Goal: Task Accomplishment & Management: Manage account settings

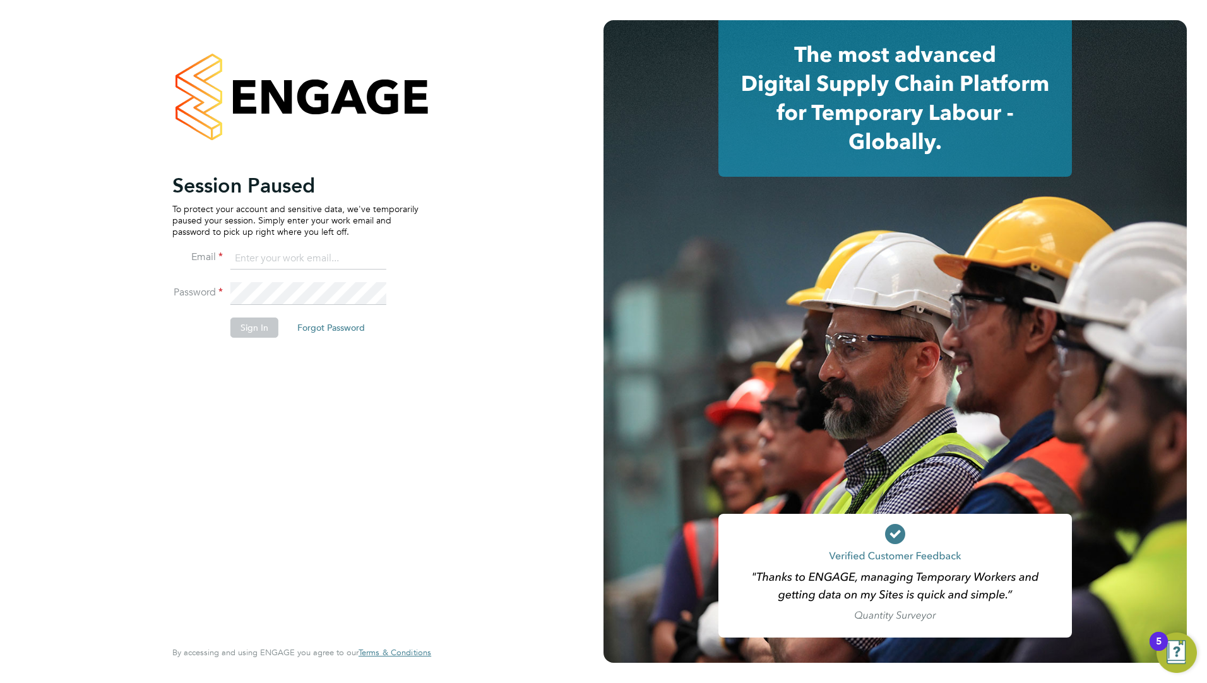
click at [244, 258] on input at bounding box center [308, 259] width 156 height 23
type input "ddarbeau@tso-uk.co.uk"
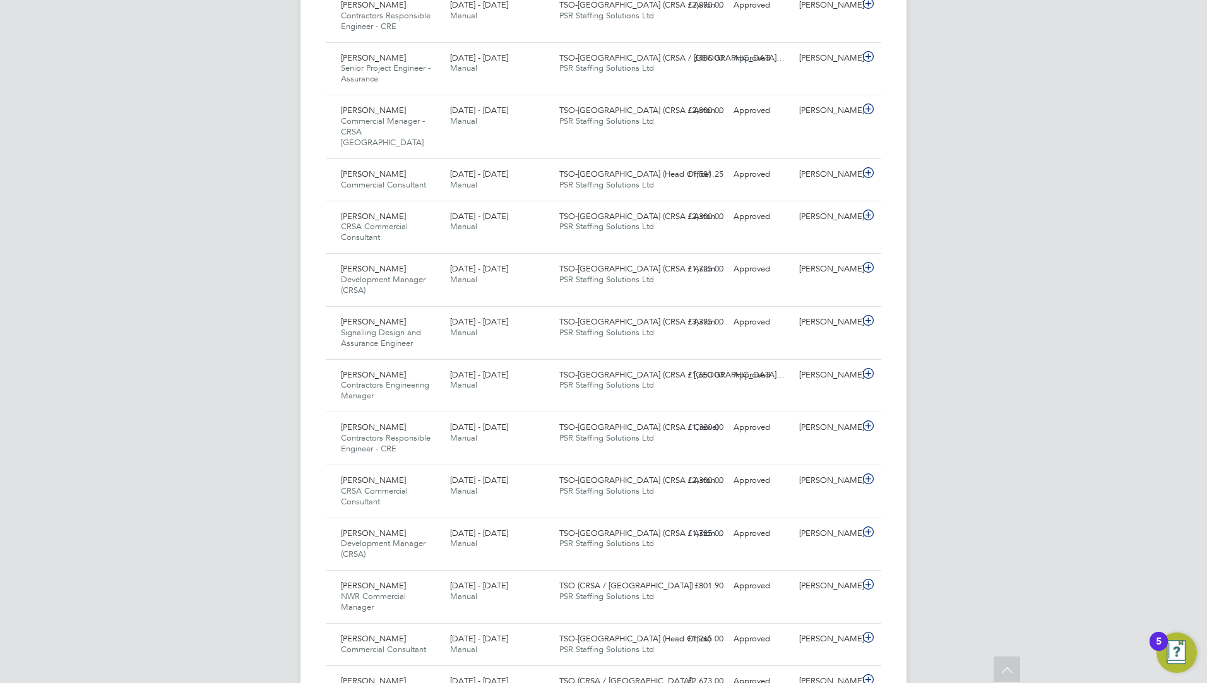
click at [1014, 661] on icon at bounding box center [1007, 671] width 22 height 29
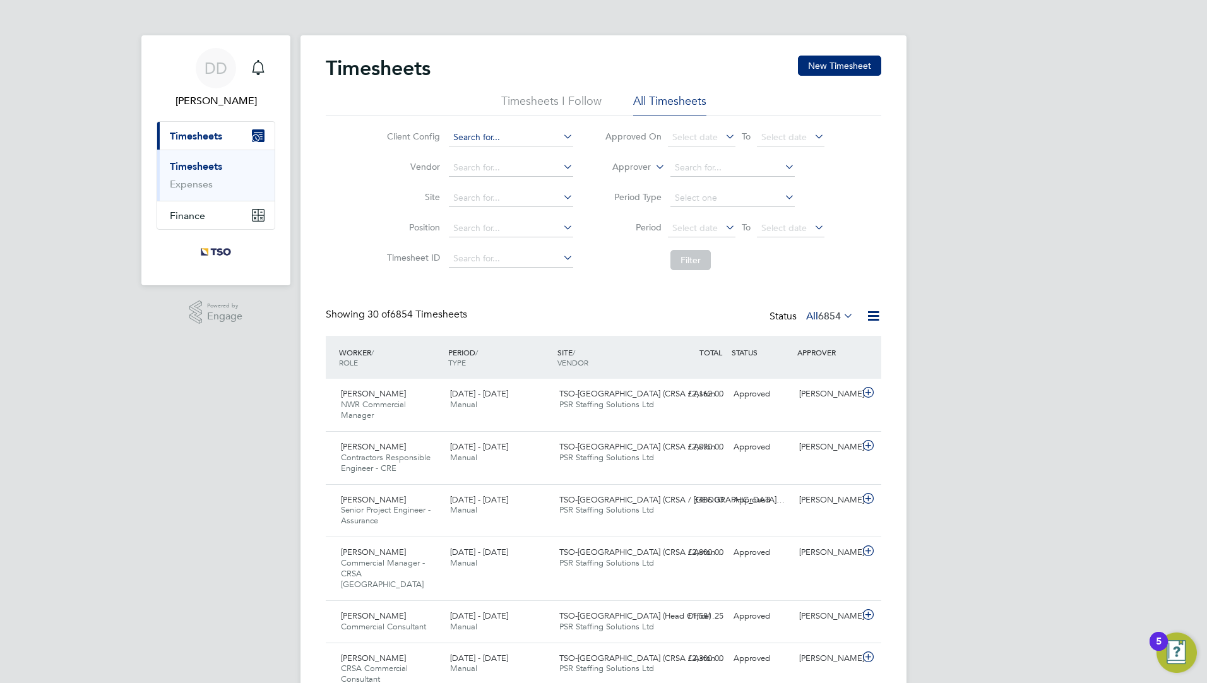
click at [481, 138] on input at bounding box center [511, 138] width 124 height 18
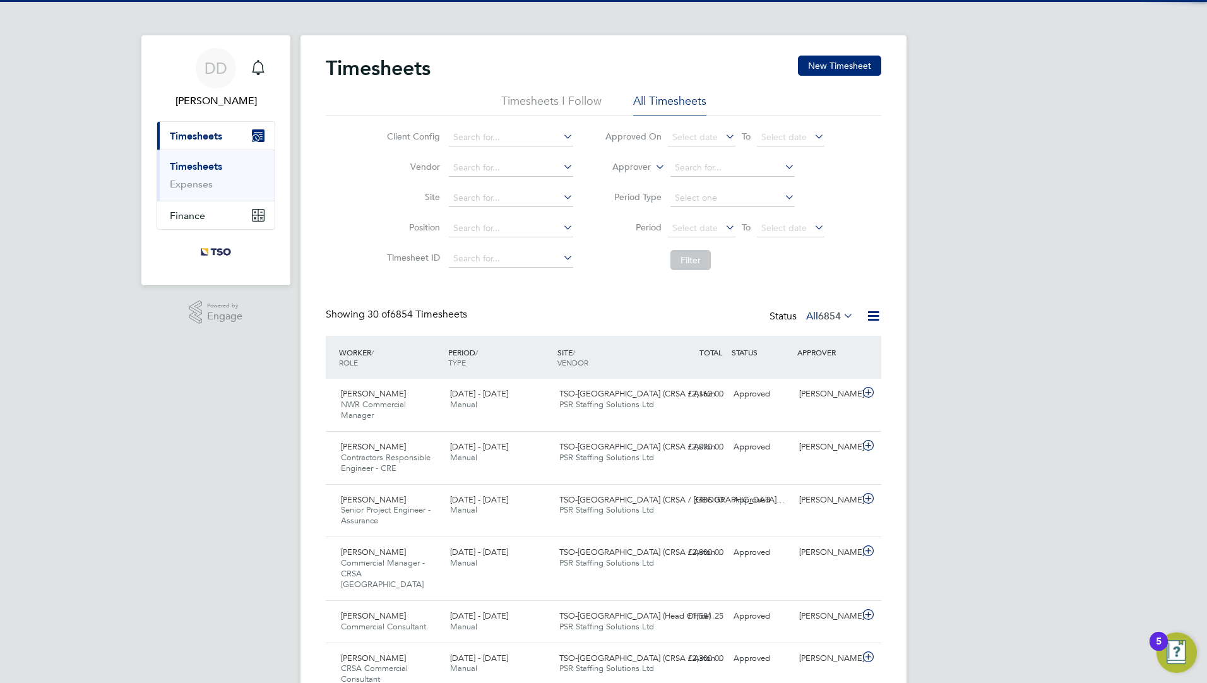
click at [484, 150] on li "TSO-UK" at bounding box center [511, 154] width 126 height 17
type input "TSO-UK"
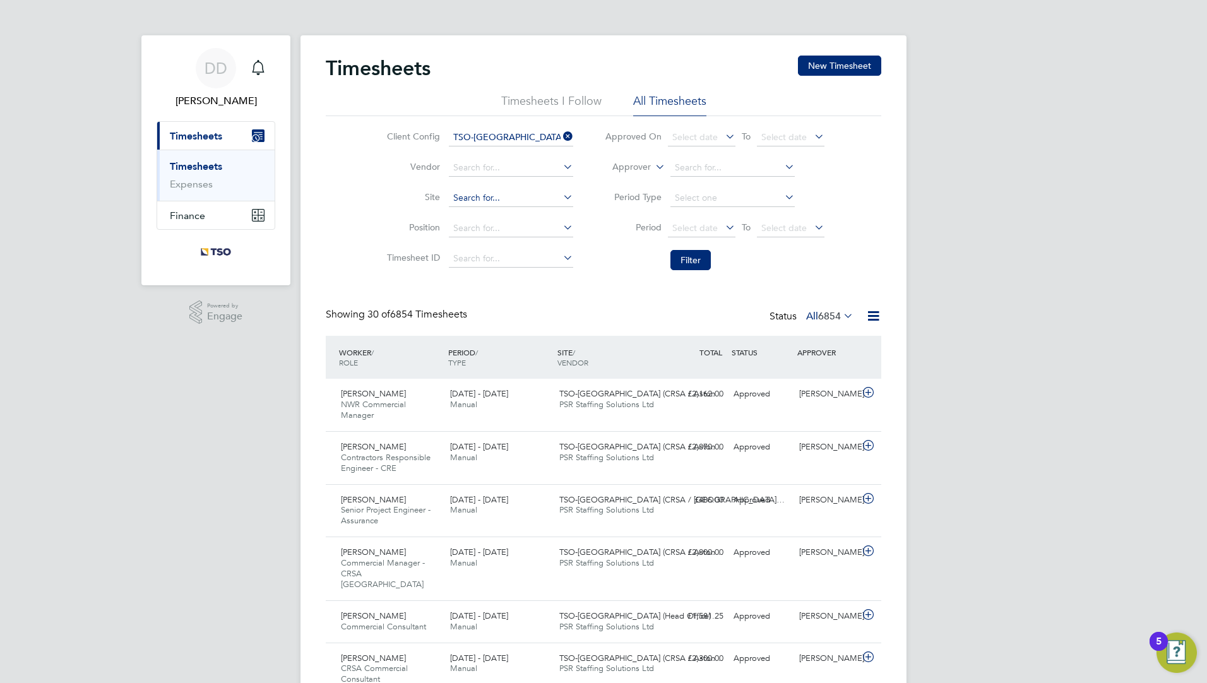
click at [500, 191] on input at bounding box center [511, 198] width 124 height 18
click at [510, 217] on li "TSO-UK (CRSA / Crewe )" at bounding box center [540, 214] width 184 height 17
type input "TSO-UK (CRSA / Crewe)"
click at [708, 261] on button "Filter" at bounding box center [691, 260] width 40 height 20
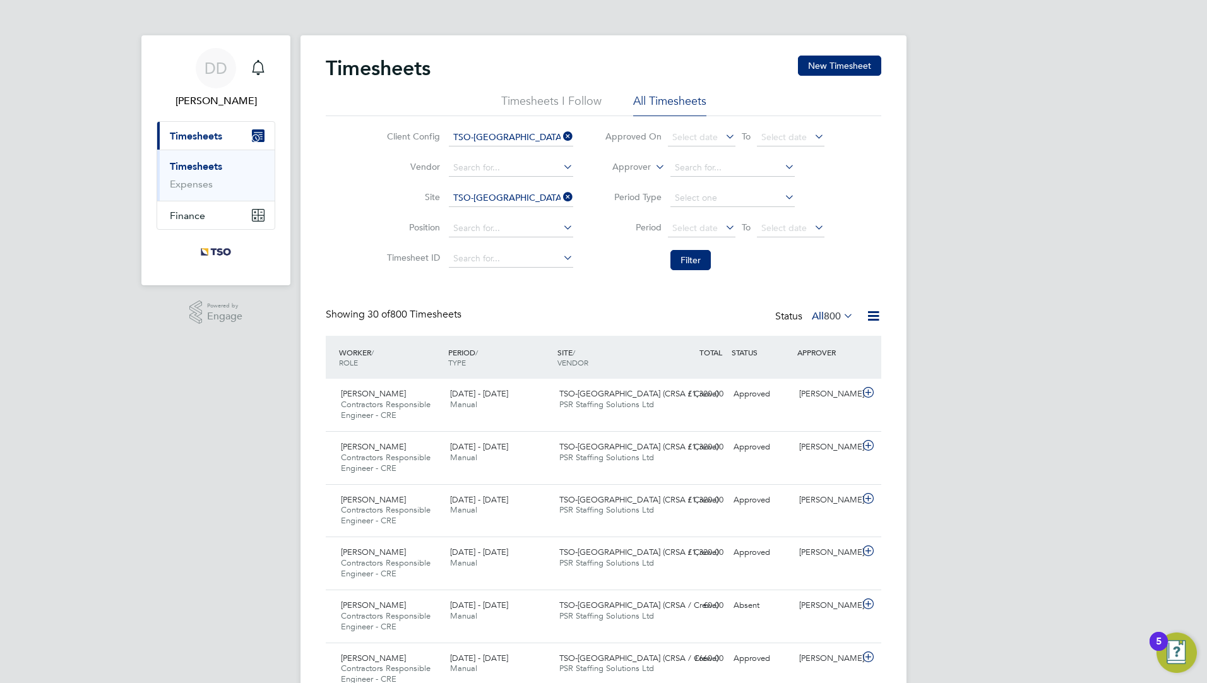
click at [875, 313] on icon at bounding box center [874, 316] width 16 height 16
click at [828, 362] on li "Download Timesheets Report" at bounding box center [795, 371] width 167 height 18
click at [191, 212] on span "Finance" at bounding box center [187, 216] width 35 height 12
click at [198, 205] on li "Invoices & Credit Notes" at bounding box center [217, 204] width 95 height 30
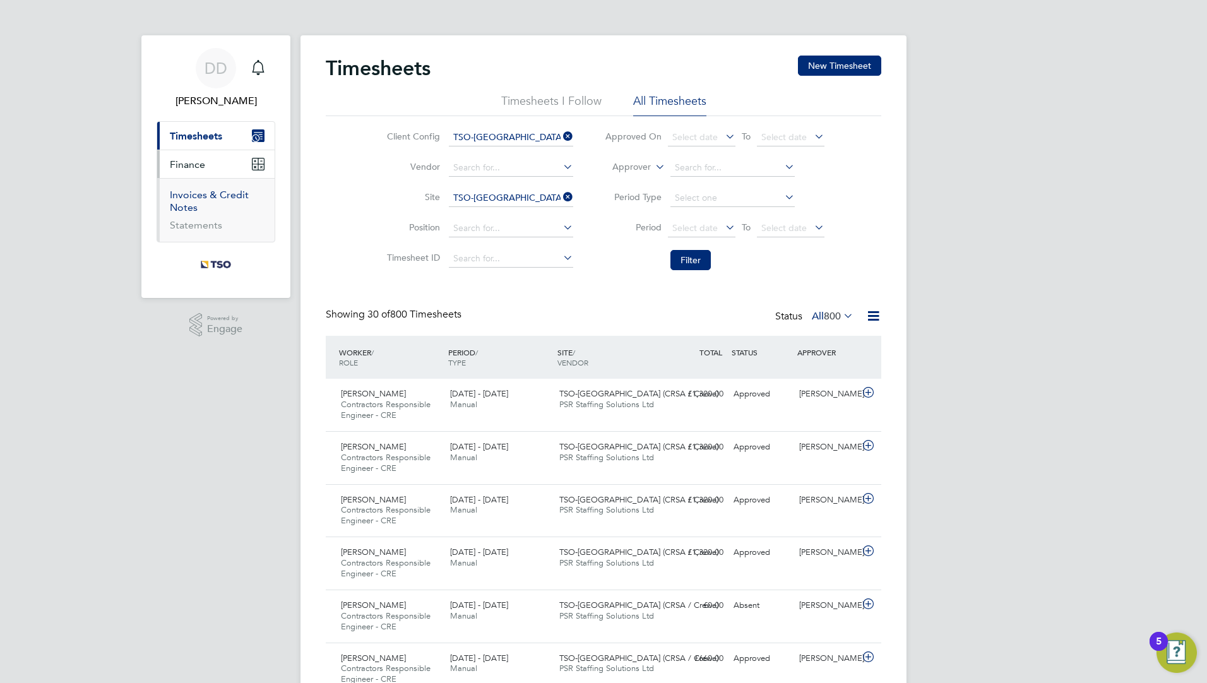
click at [185, 196] on link "Invoices & Credit Notes" at bounding box center [209, 201] width 79 height 25
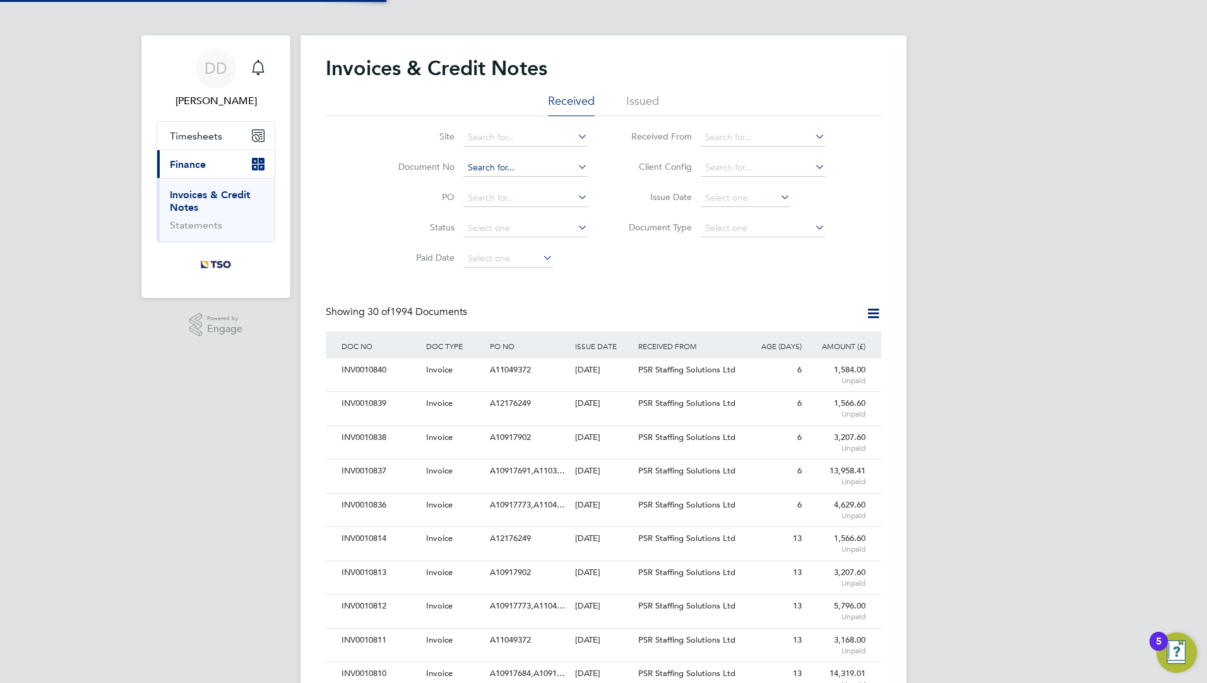
scroll to position [24, 86]
click at [498, 168] on input at bounding box center [525, 168] width 124 height 18
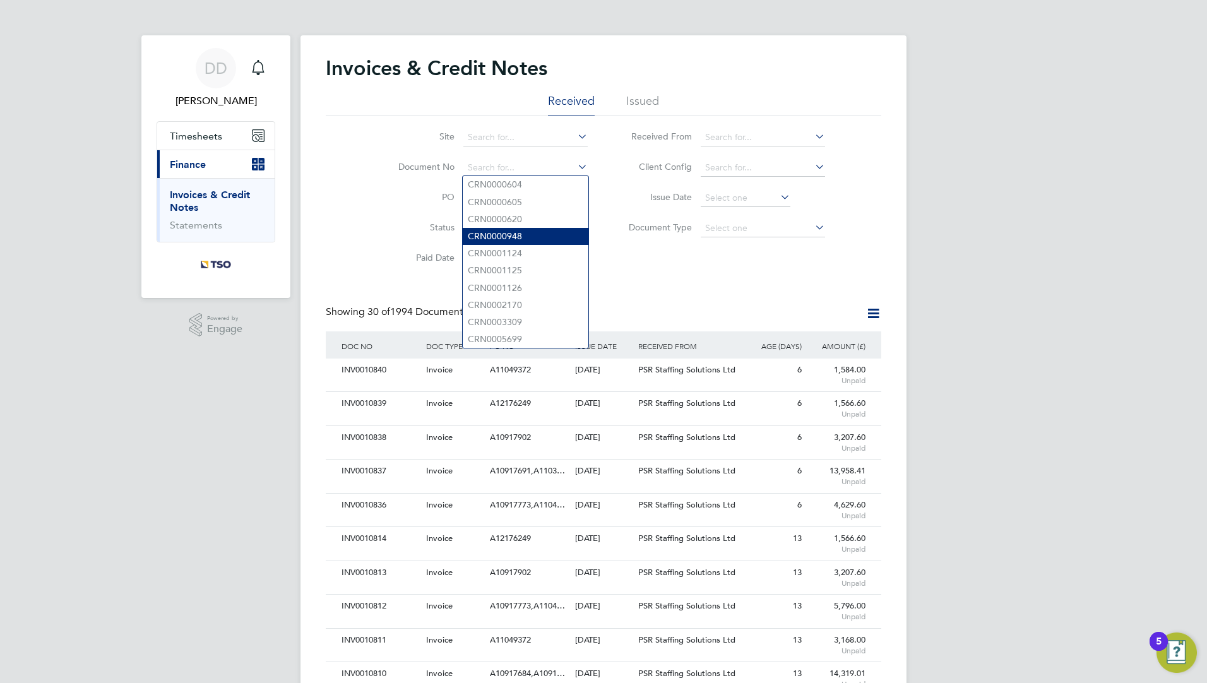
paste input "INV0007097"
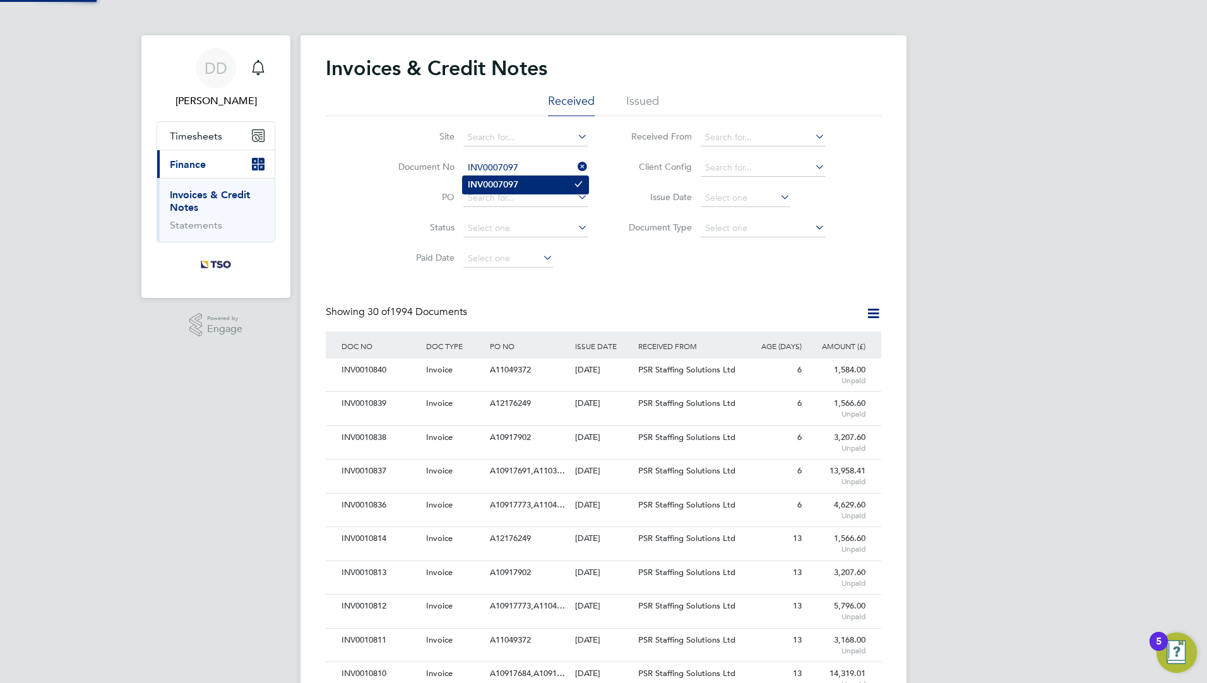
type input "INV0007097"
click at [497, 186] on b "INV0007097" at bounding box center [493, 184] width 51 height 11
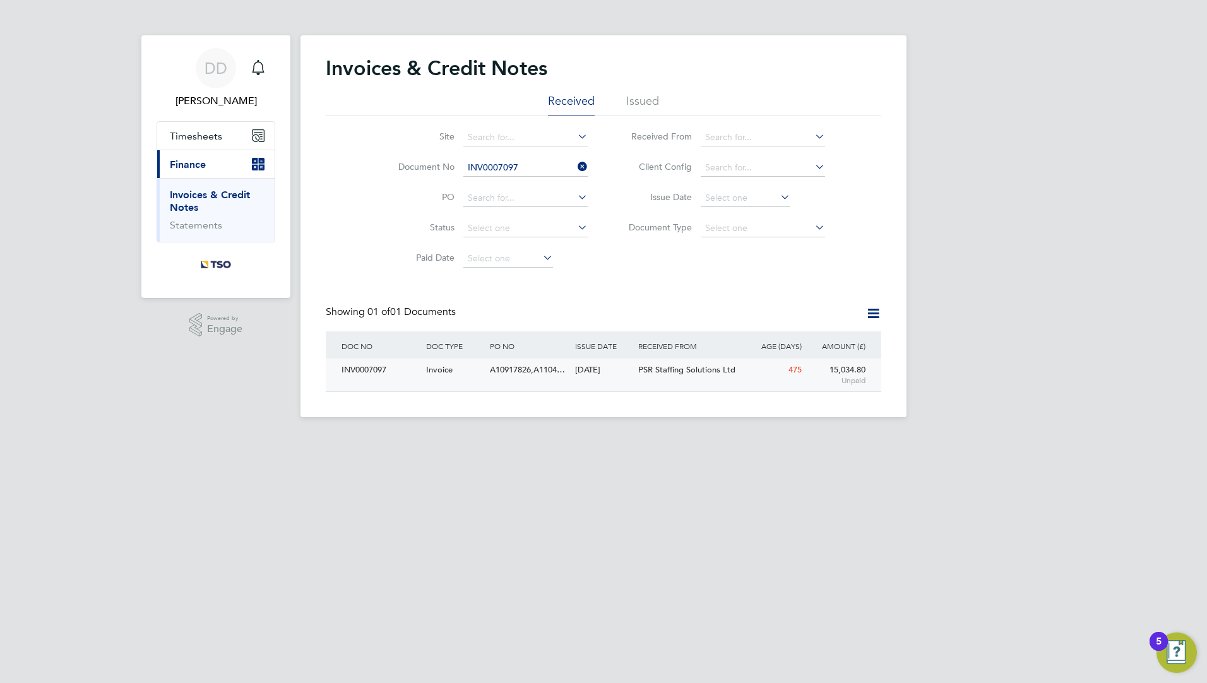
click at [499, 361] on div "A10917826,A1104…" at bounding box center [529, 370] width 85 height 23
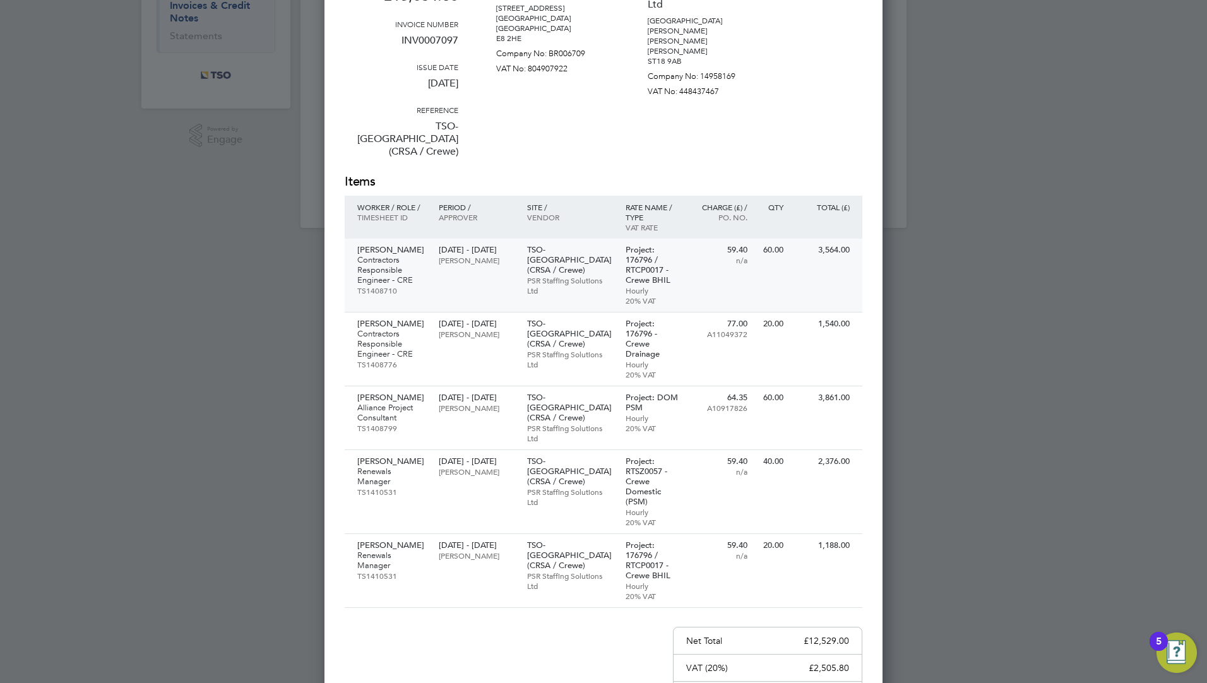
click at [535, 270] on div "Lee Lockett Contractors Responsible Engineer - CRE TS1408710 28 Apr - 03 May 20…" at bounding box center [604, 276] width 518 height 74
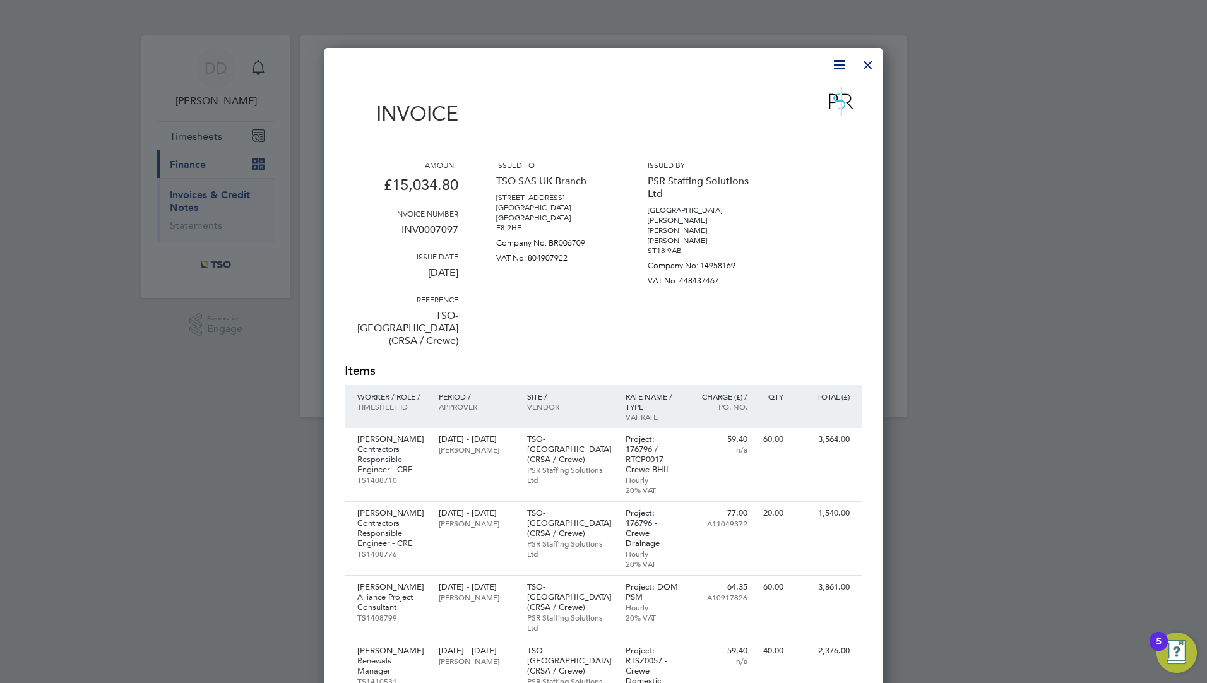
click at [869, 54] on div at bounding box center [868, 62] width 23 height 23
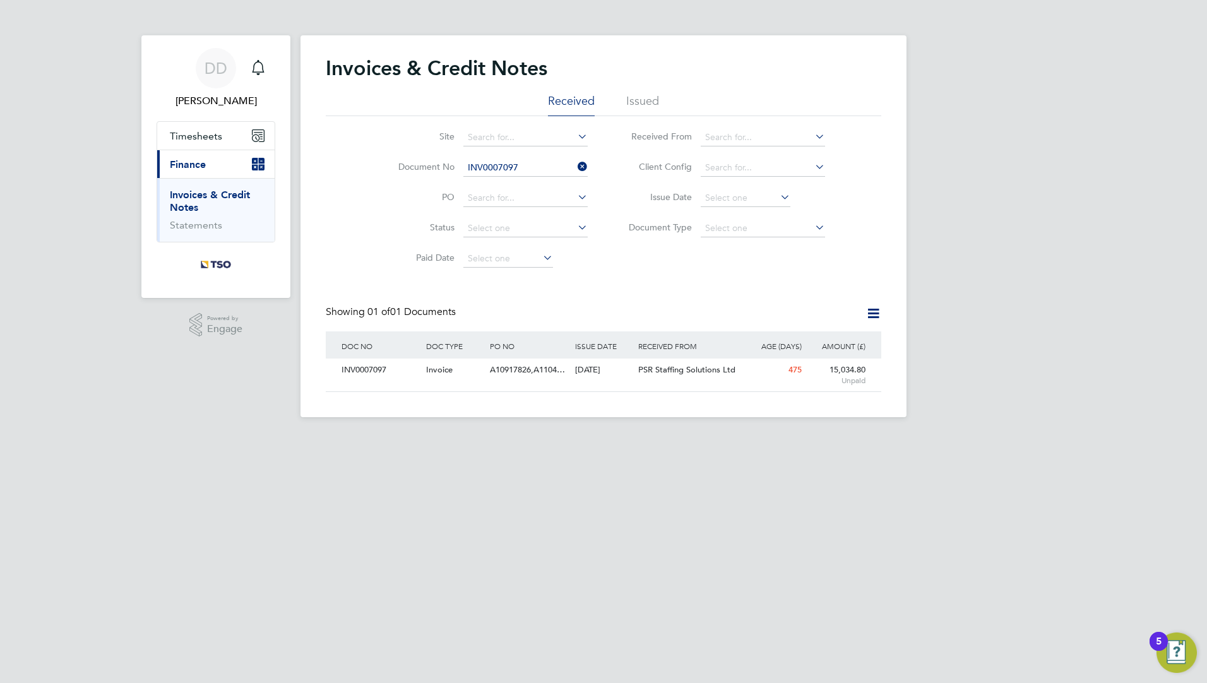
click at [575, 167] on icon at bounding box center [575, 167] width 0 height 18
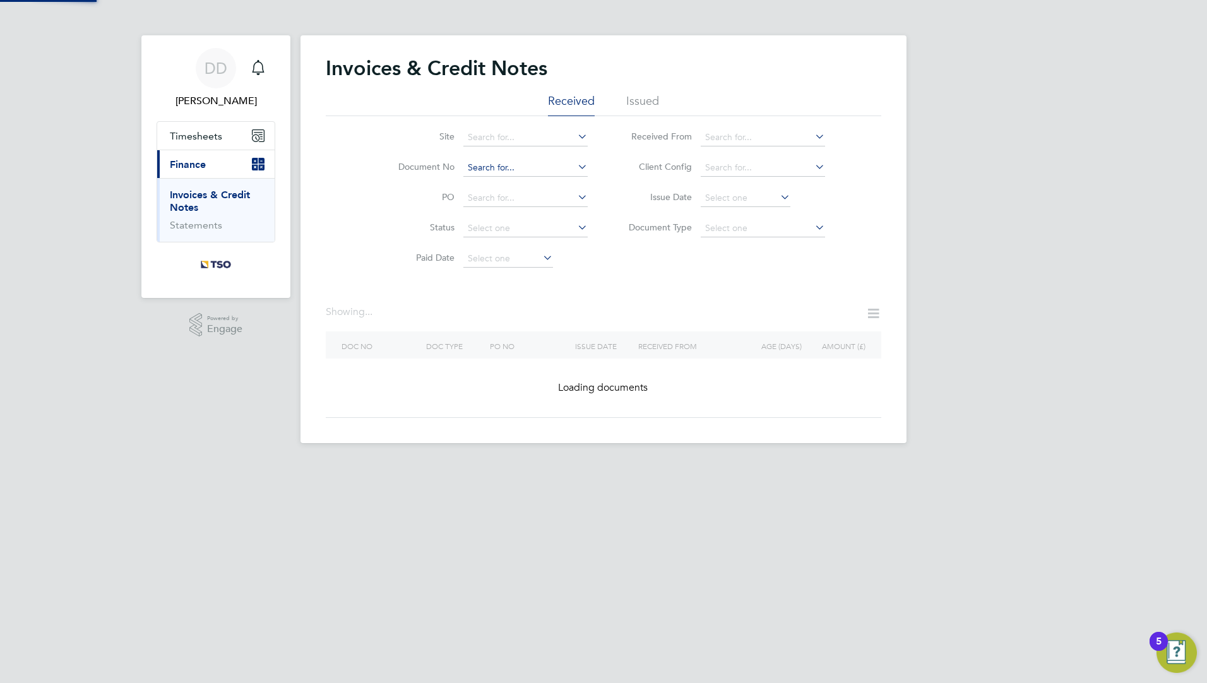
click at [558, 164] on input at bounding box center [525, 168] width 124 height 18
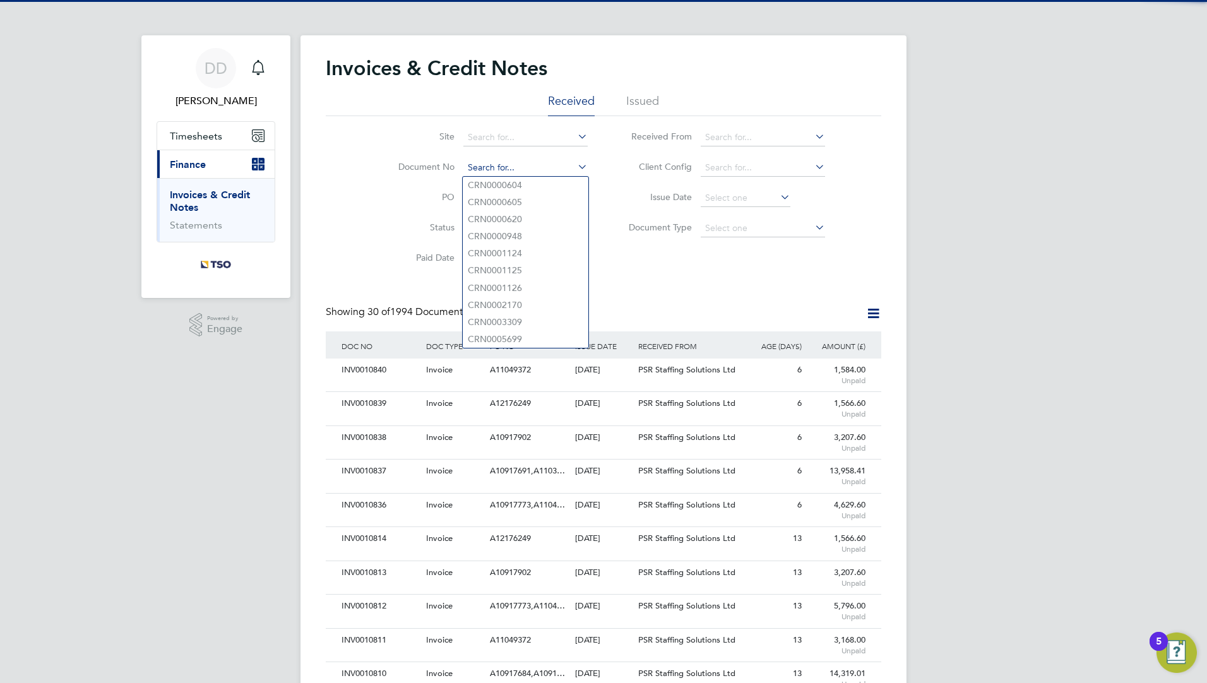
scroll to position [24, 86]
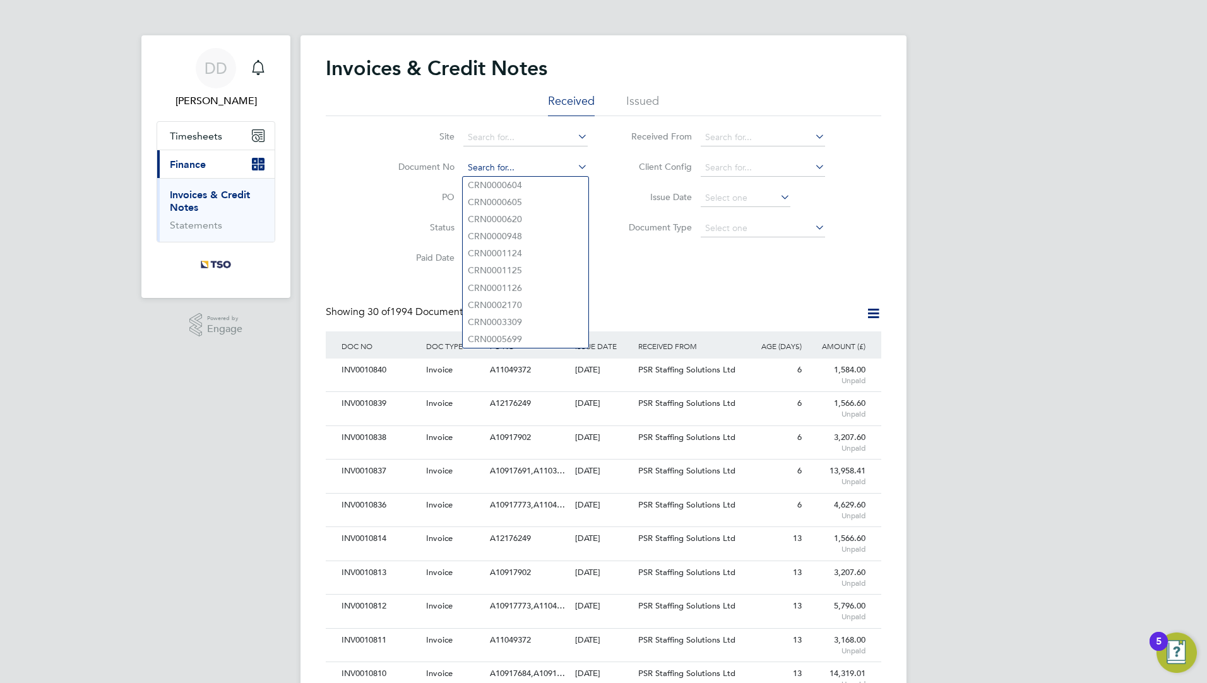
paste input "INV0006852"
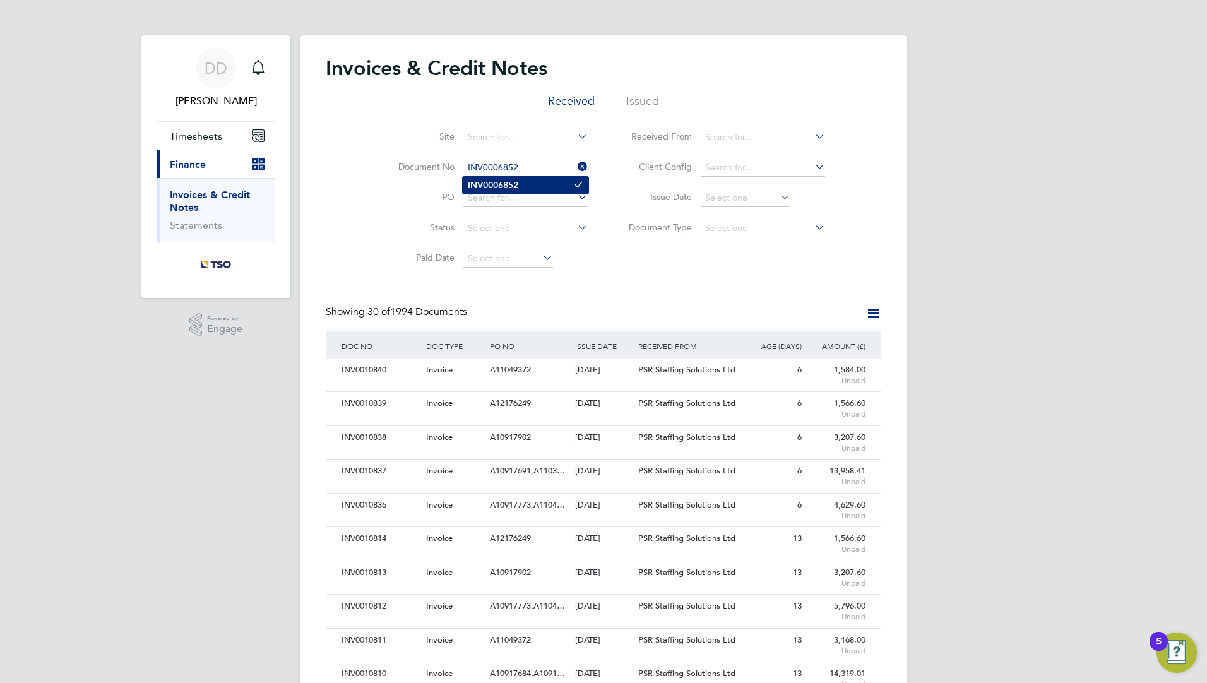
type input "INV0006852"
click at [553, 184] on li "INV0006852" at bounding box center [526, 185] width 126 height 17
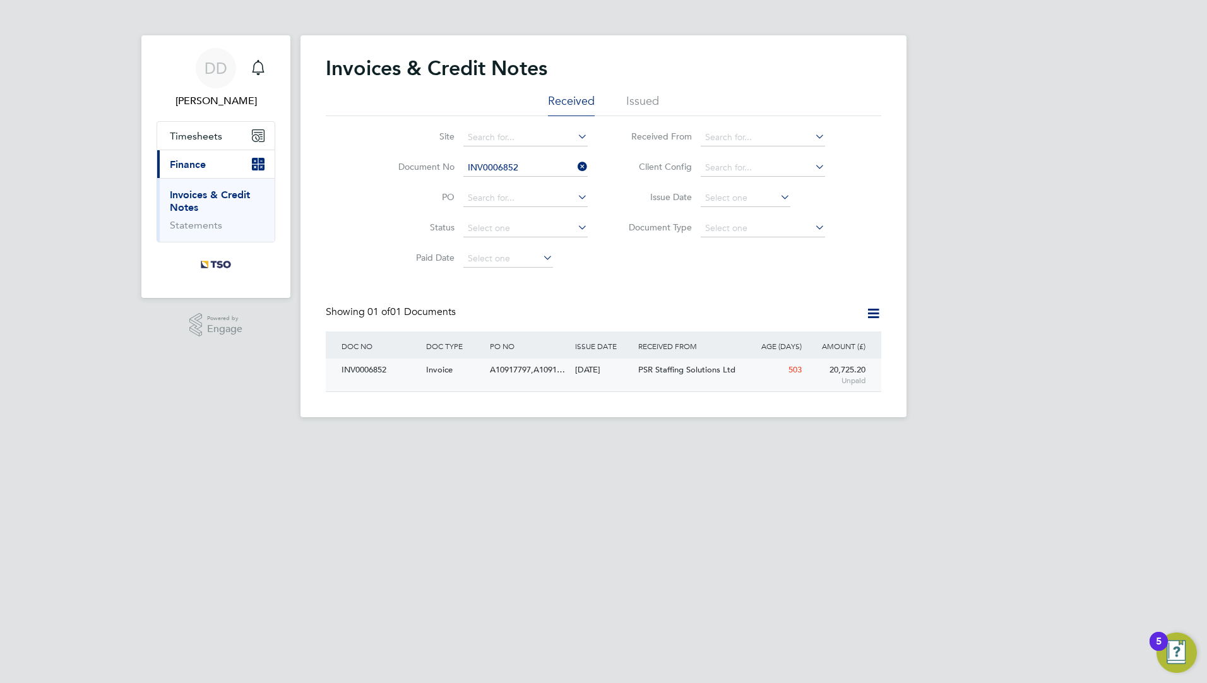
click at [515, 367] on span "A10917797,A1091…" at bounding box center [527, 369] width 75 height 11
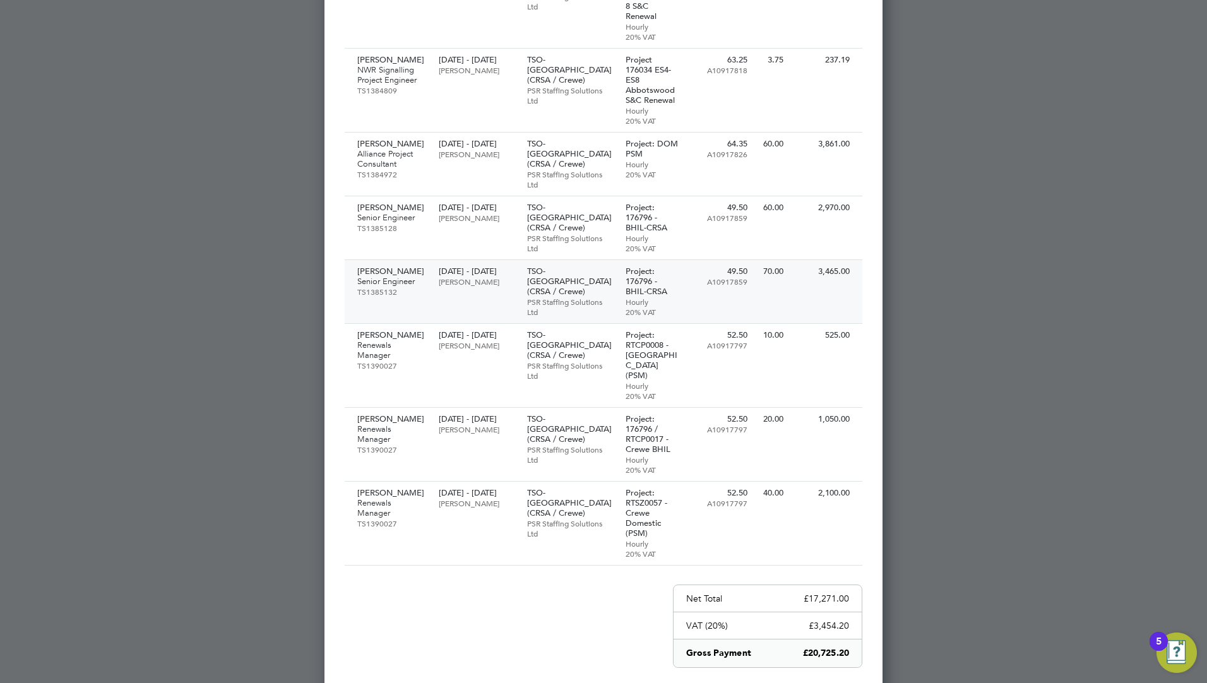
click at [530, 297] on p "PSR Staffing Solutions Ltd" at bounding box center [570, 307] width 86 height 20
drag, startPoint x: 457, startPoint y: 502, endPoint x: 472, endPoint y: 527, distance: 29.3
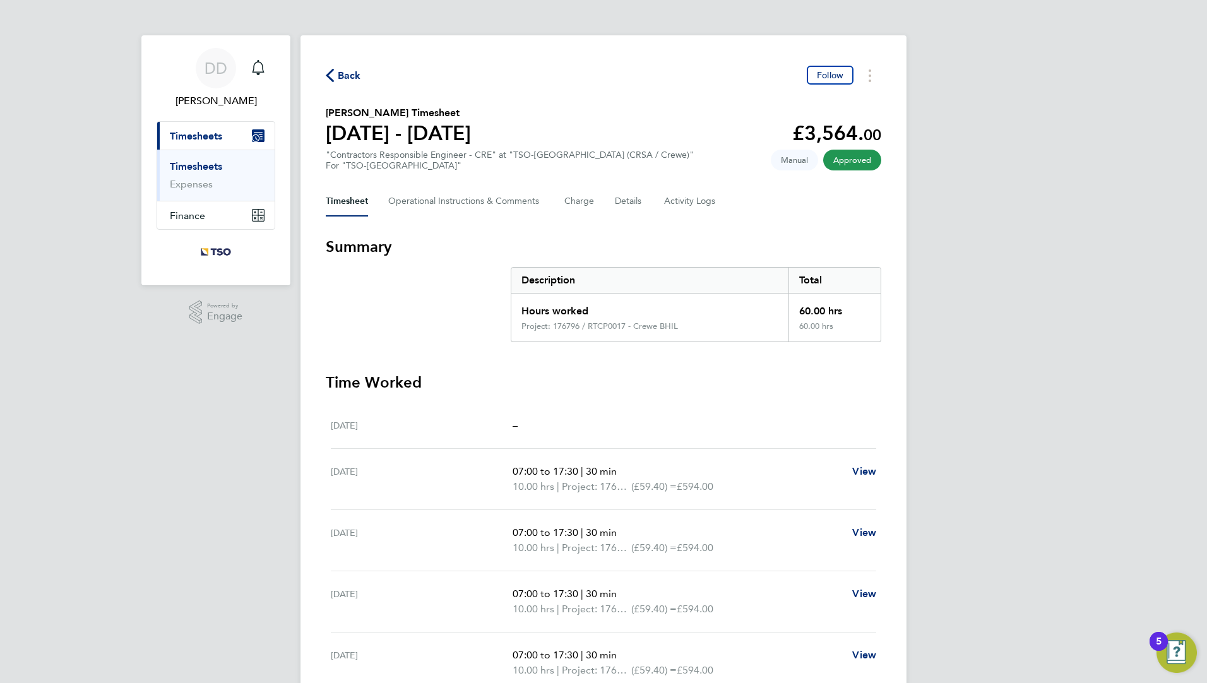
click at [548, 395] on section "Time Worked [DATE] – [DATE] 07:00 to 17:30 | 30 min 10.00 hrs | Project: 176796…" at bounding box center [604, 595] width 556 height 444
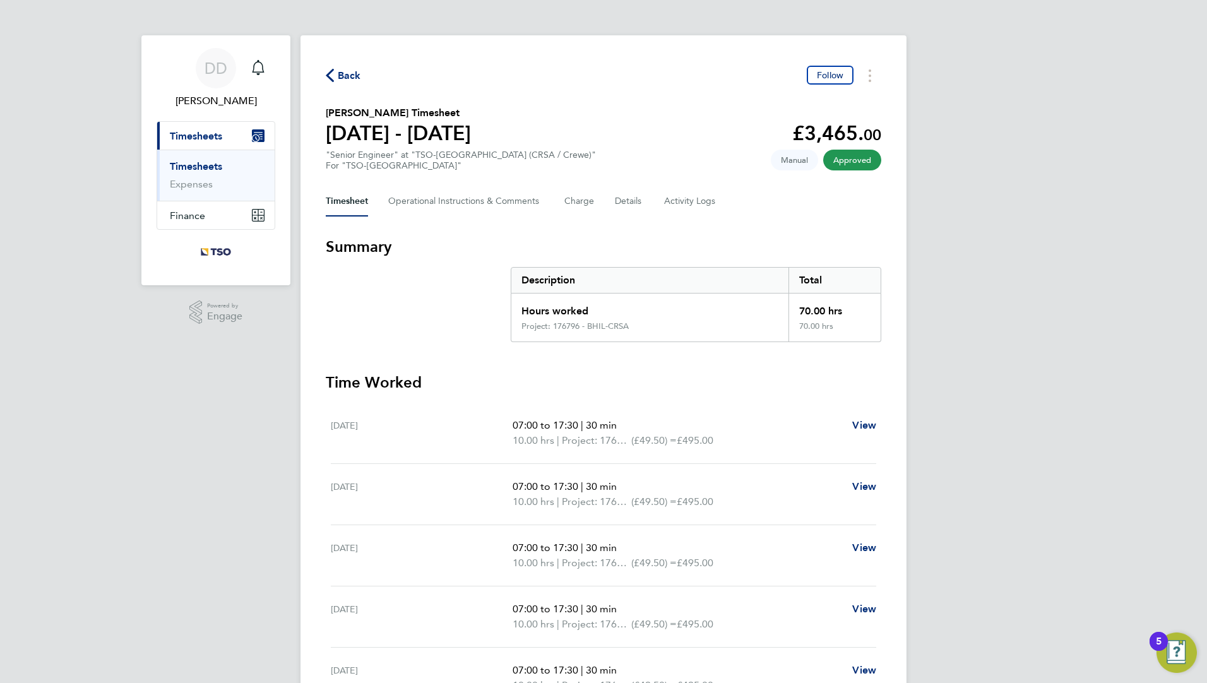
click at [527, 398] on section "Time Worked [DATE] 07:00 to 17:30 | 30 min 10.00 hrs | Project: 176796 - BHIL-C…" at bounding box center [604, 602] width 556 height 459
